Goal: Book appointment/travel/reservation

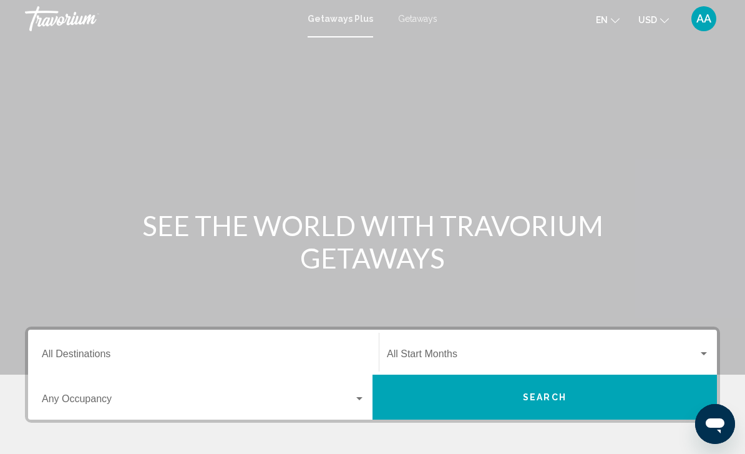
click at [67, 351] on input "Destination All Destinations" at bounding box center [203, 356] width 323 height 11
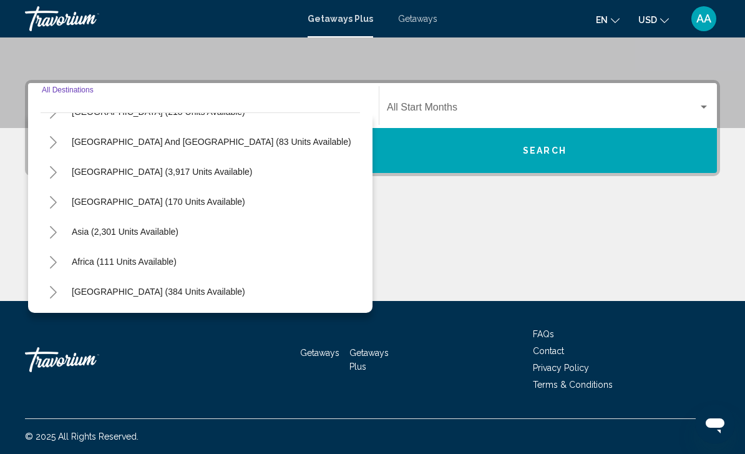
scroll to position [202, 0]
click at [180, 262] on button "Africa (111 units available)" at bounding box center [124, 261] width 117 height 29
type input "**********"
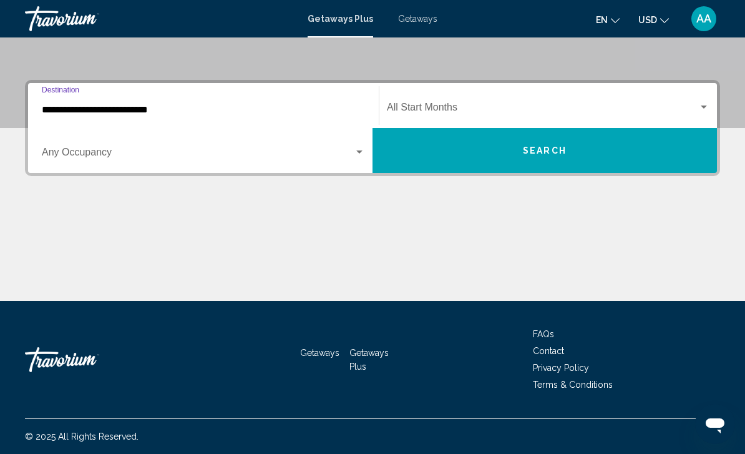
click at [351, 157] on span "Search widget" at bounding box center [198, 154] width 312 height 11
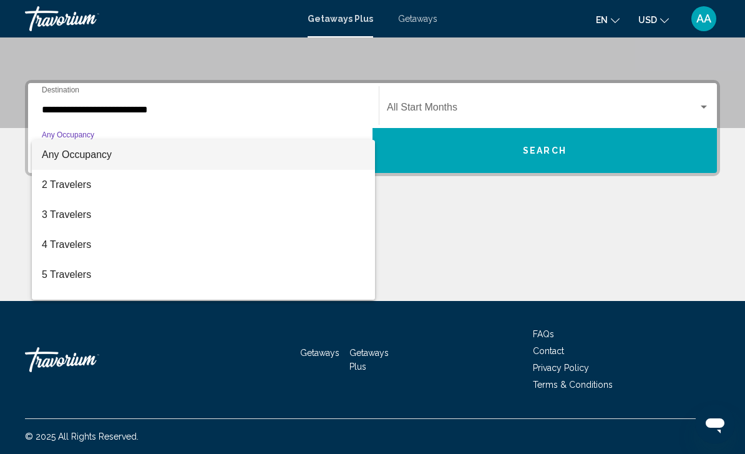
click at [449, 224] on div at bounding box center [372, 227] width 745 height 454
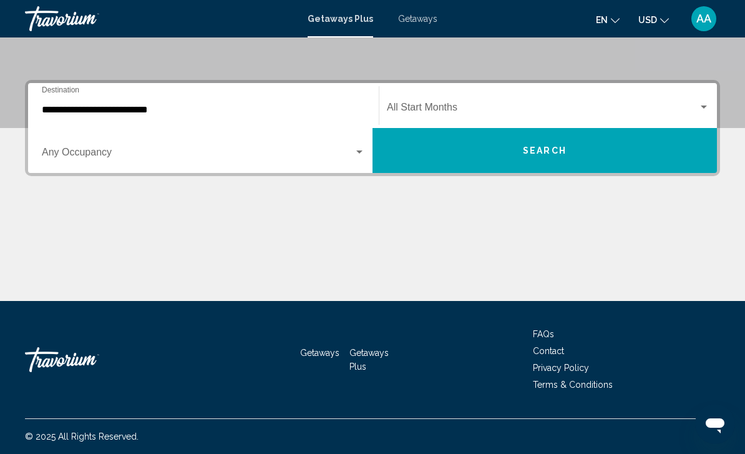
click at [496, 160] on button "Search" at bounding box center [545, 150] width 345 height 45
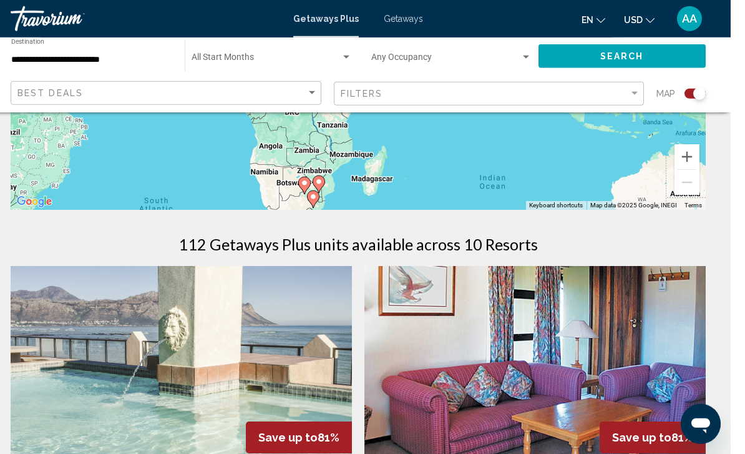
scroll to position [290, 0]
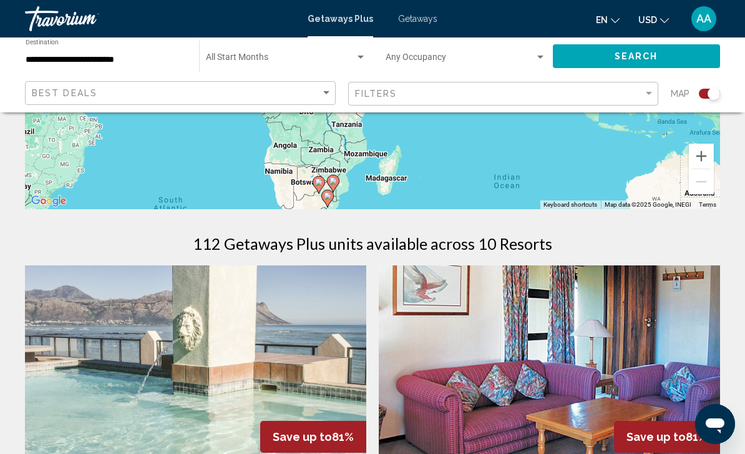
click at [331, 195] on icon "Main content" at bounding box center [327, 198] width 11 height 16
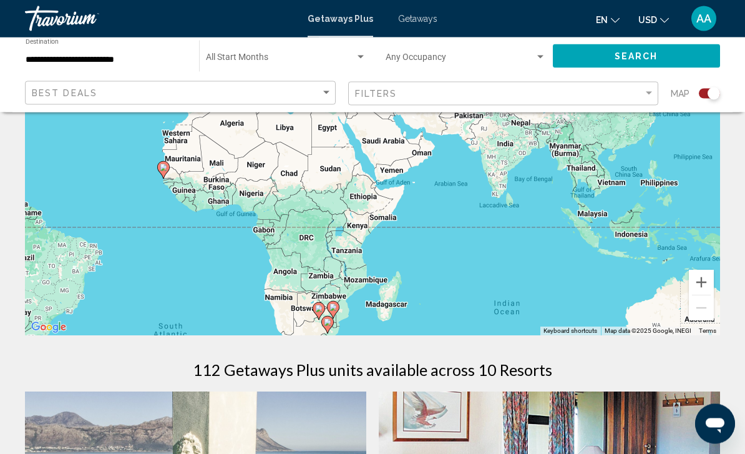
scroll to position [164, 0]
click at [423, 19] on span "Getaways" at bounding box center [417, 19] width 39 height 10
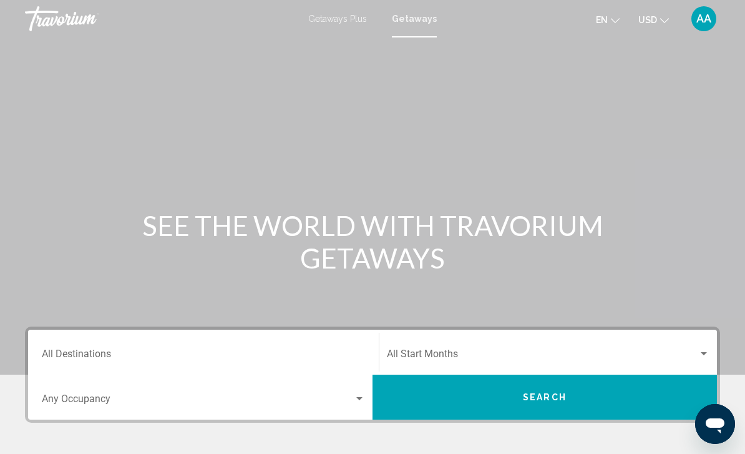
click at [86, 351] on input "Destination All Destinations" at bounding box center [203, 356] width 323 height 11
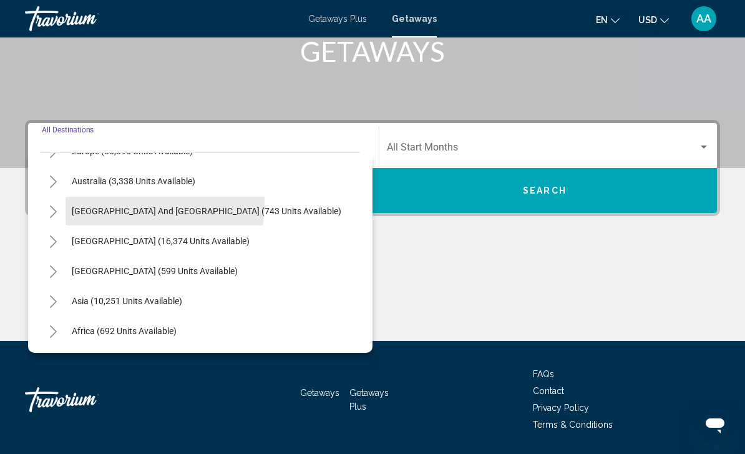
scroll to position [174, 0]
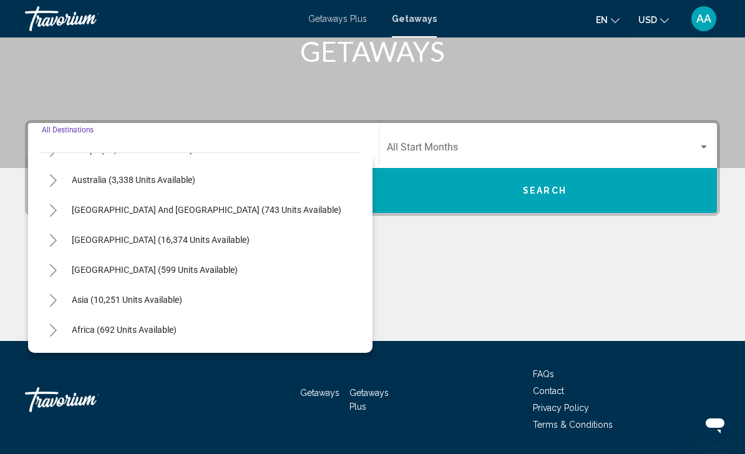
click at [100, 241] on span "[GEOGRAPHIC_DATA] (16,374 units available)" at bounding box center [161, 240] width 178 height 10
type input "**********"
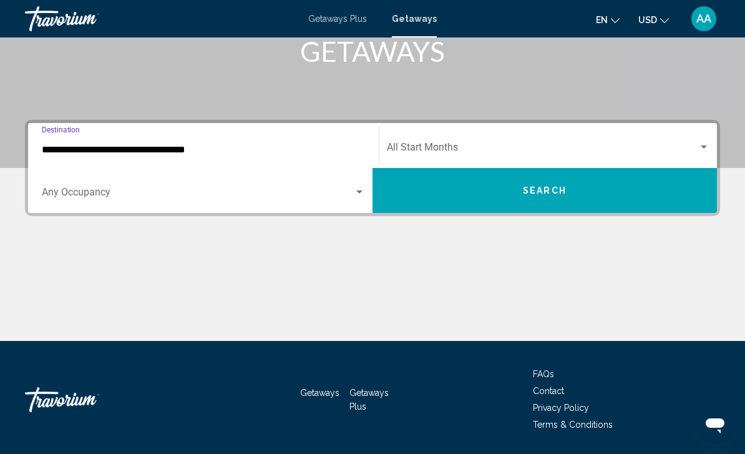
click at [644, 191] on button "Search" at bounding box center [545, 190] width 345 height 45
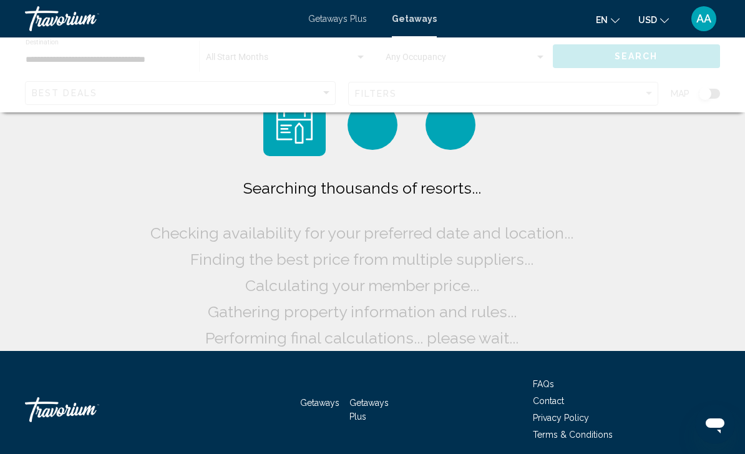
scroll to position [10, 0]
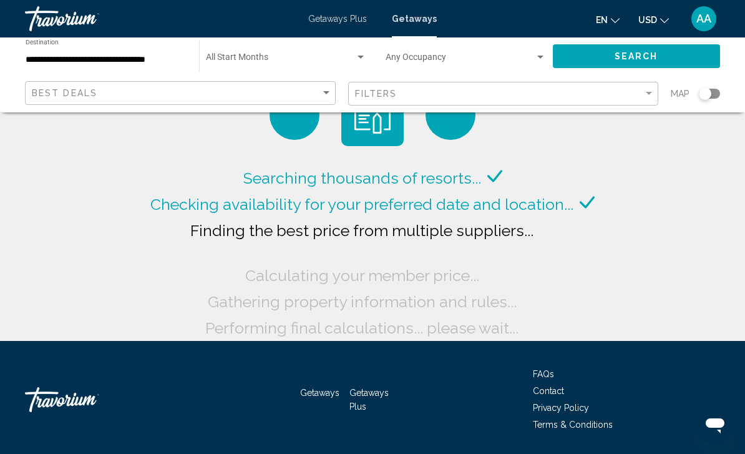
click at [717, 97] on div "Search widget" at bounding box center [709, 94] width 21 height 10
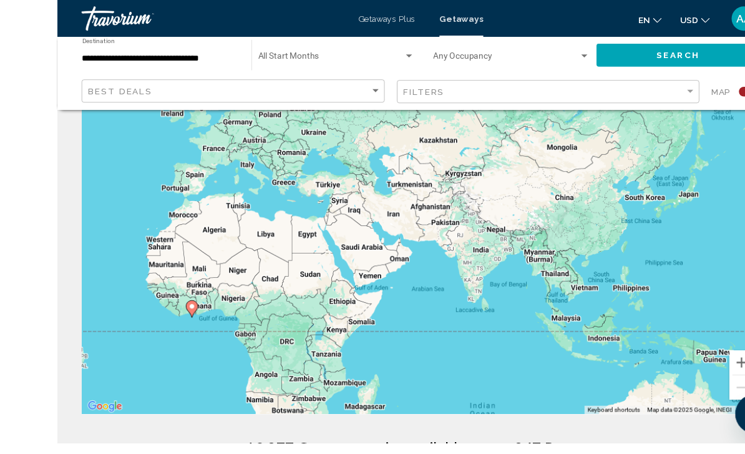
scroll to position [48, 0]
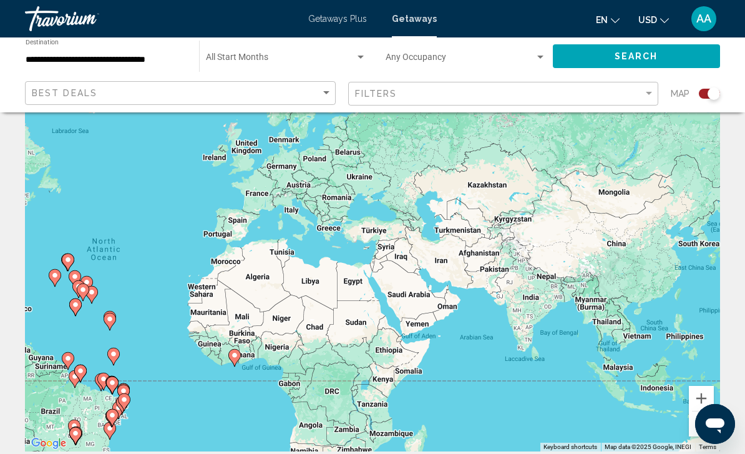
click at [64, 58] on input "**********" at bounding box center [106, 60] width 161 height 10
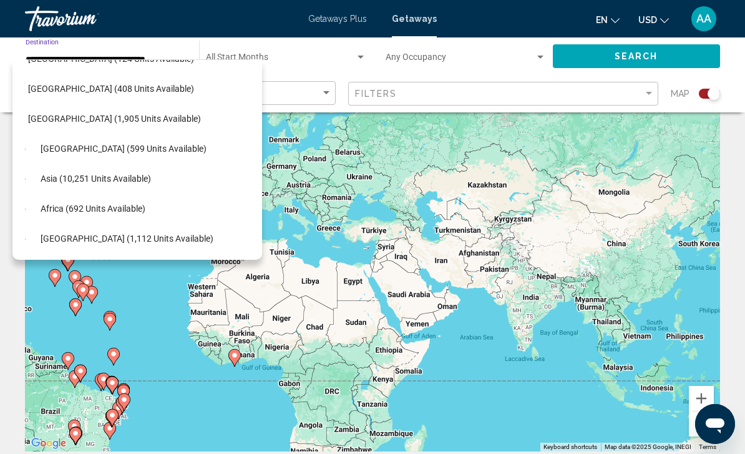
scroll to position [442, 16]
click at [67, 205] on span "Africa (692 units available)" at bounding box center [93, 209] width 105 height 10
type input "**********"
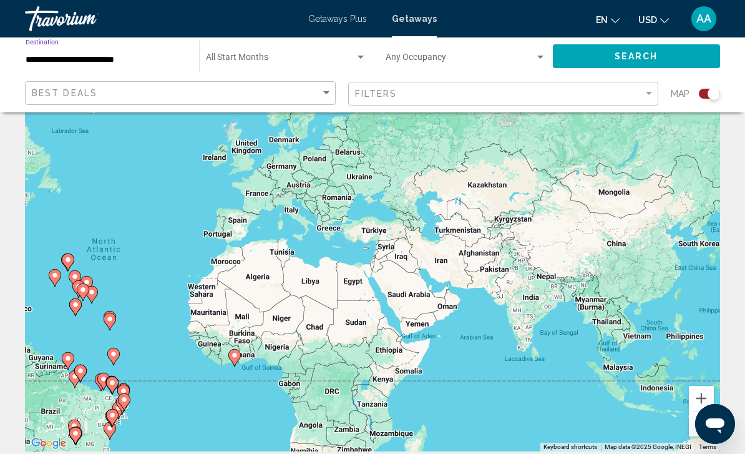
click at [669, 60] on button "Search" at bounding box center [637, 55] width 168 height 23
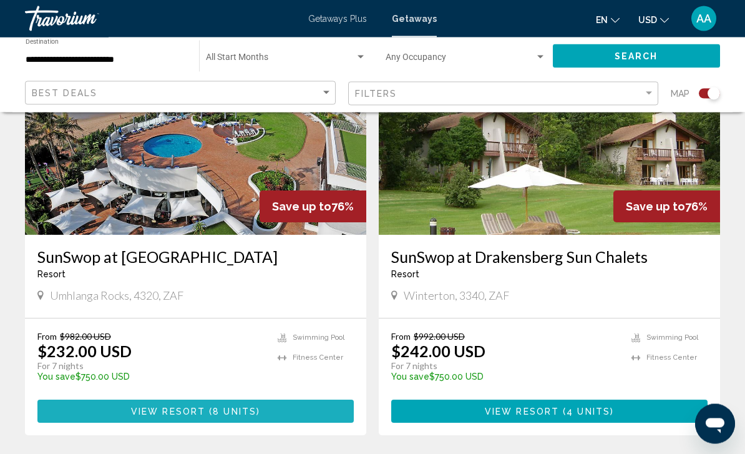
scroll to position [1815, 0]
click at [333, 400] on button "View Resort ( 8 units )" at bounding box center [195, 411] width 317 height 23
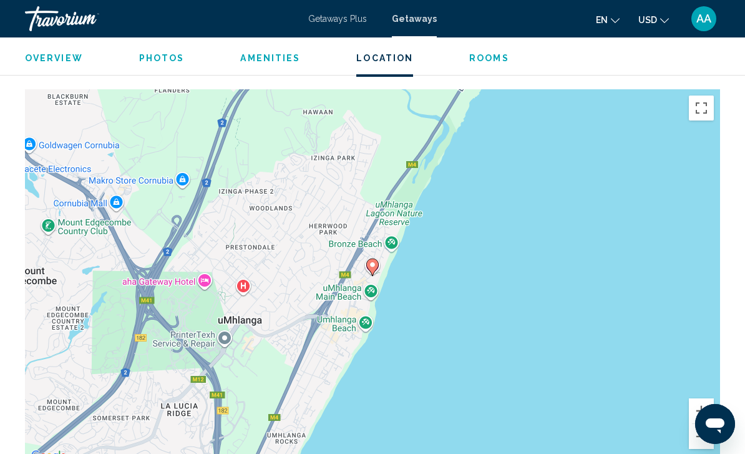
scroll to position [1769, 0]
